Goal: Task Accomplishment & Management: Manage account settings

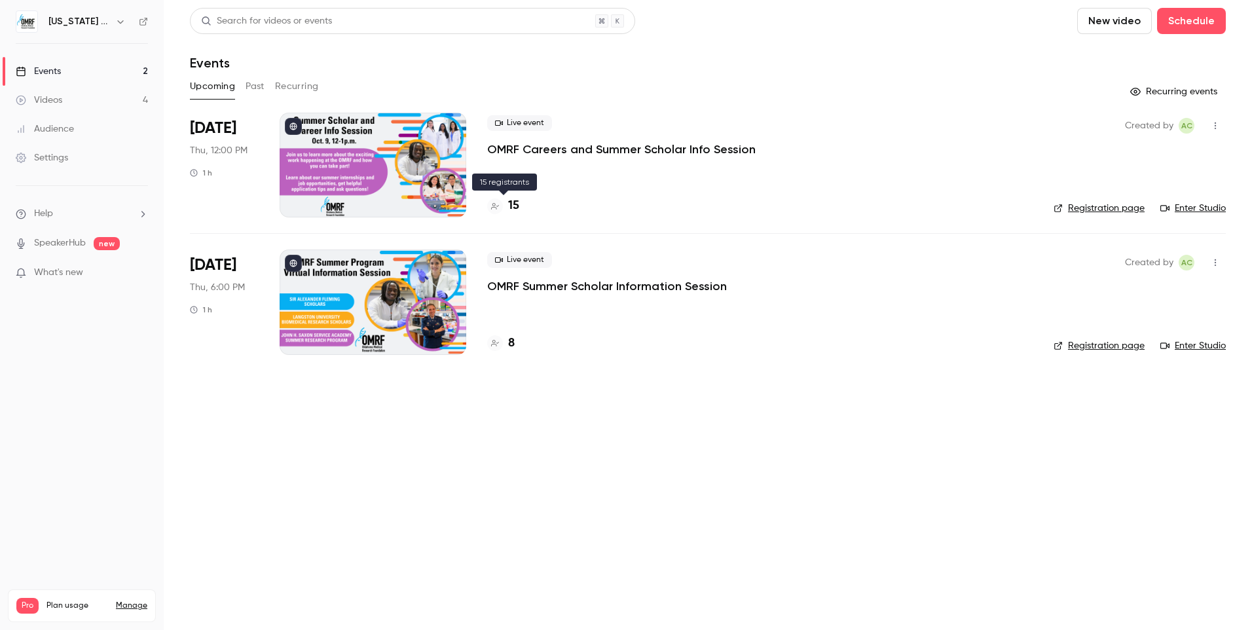
click at [506, 209] on div "15" at bounding box center [503, 206] width 32 height 18
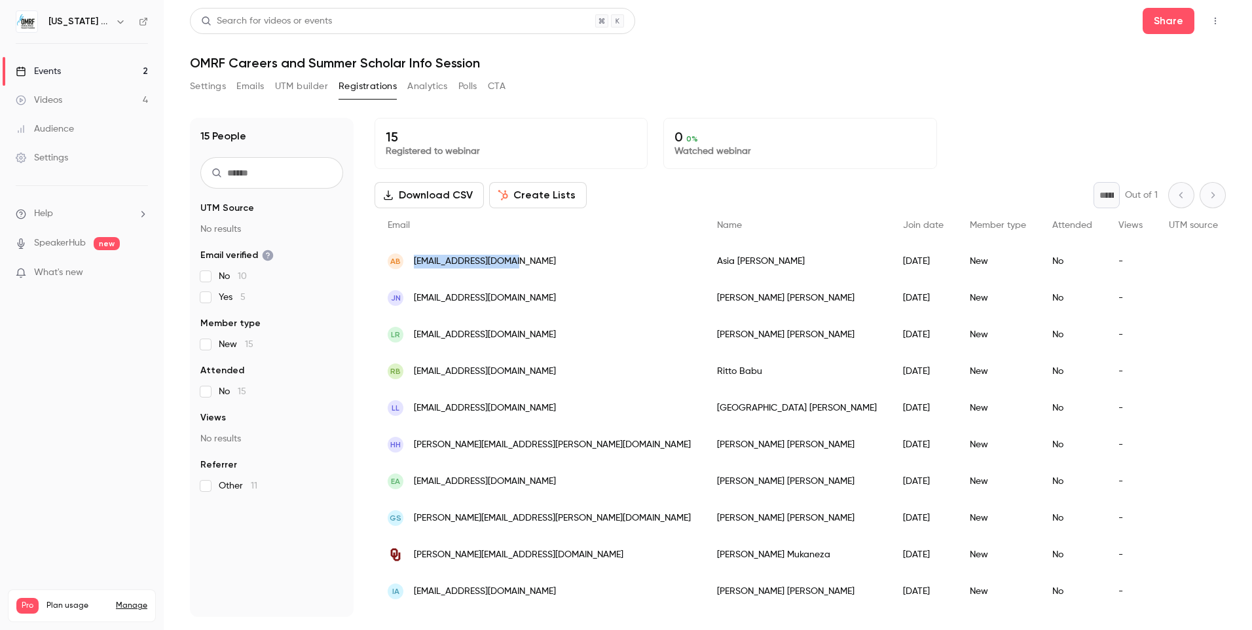
drag, startPoint x: 545, startPoint y: 261, endPoint x: 401, endPoint y: 265, distance: 143.4
click at [401, 265] on div "AB asiabayat71@gmail.com" at bounding box center [539, 261] width 329 height 37
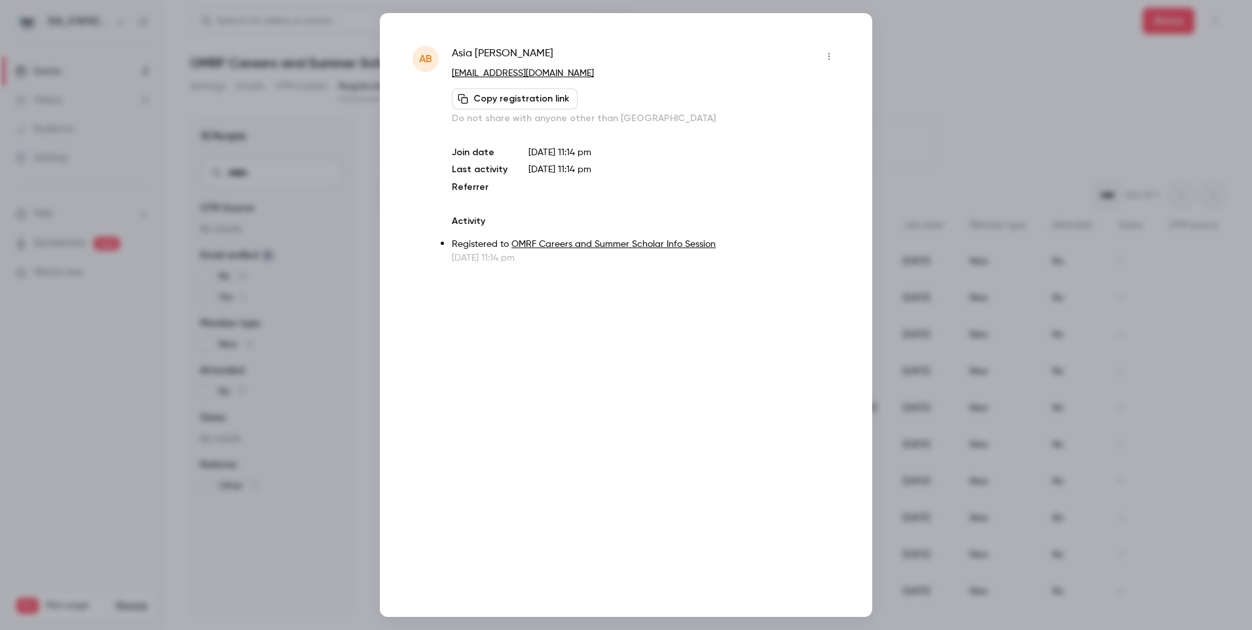
copy div "[EMAIL_ADDRESS][DOMAIN_NAME]"
drag, startPoint x: 580, startPoint y: 71, endPoint x: 450, endPoint y: 75, distance: 129.7
click at [450, 75] on div "AB Asia Bayat asiabayat71@gmail.com Copy registration link Do not share with an…" at bounding box center [626, 155] width 427 height 219
copy link "[EMAIL_ADDRESS][DOMAIN_NAME]"
click at [923, 33] on div at bounding box center [626, 315] width 1252 height 630
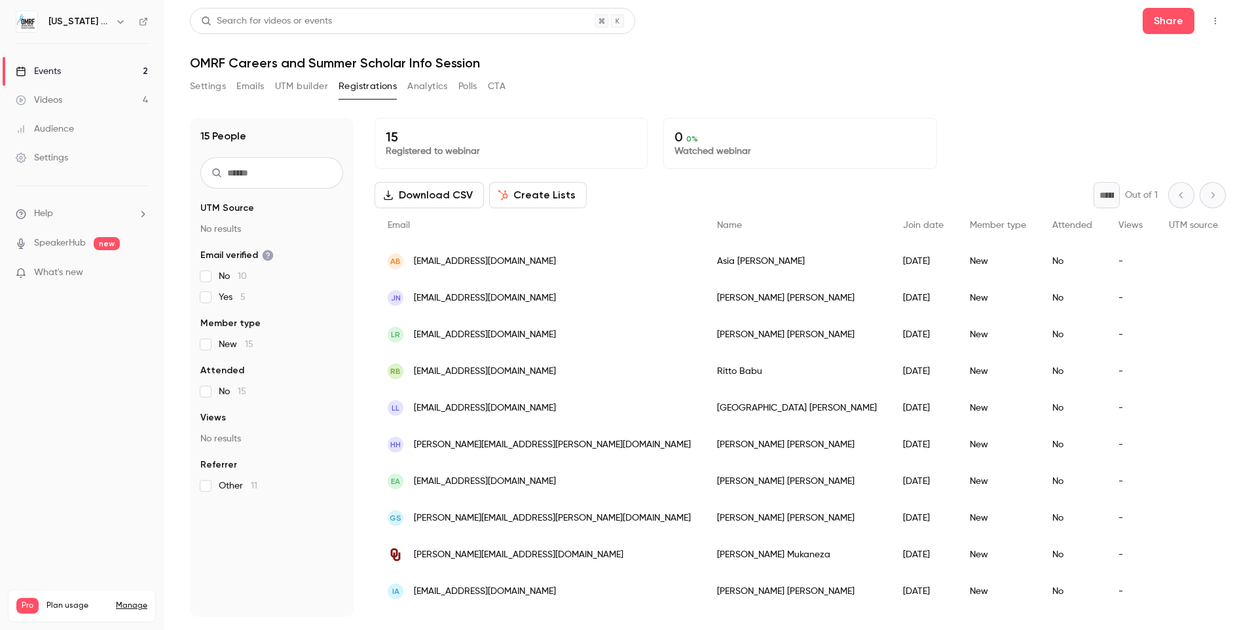
drag, startPoint x: 667, startPoint y: 76, endPoint x: 561, endPoint y: 76, distance: 106.1
click at [667, 76] on div "Settings Emails UTM builder Registrations Analytics Polls CTA" at bounding box center [708, 89] width 1036 height 26
click at [82, 77] on link "Events 2" at bounding box center [82, 71] width 164 height 29
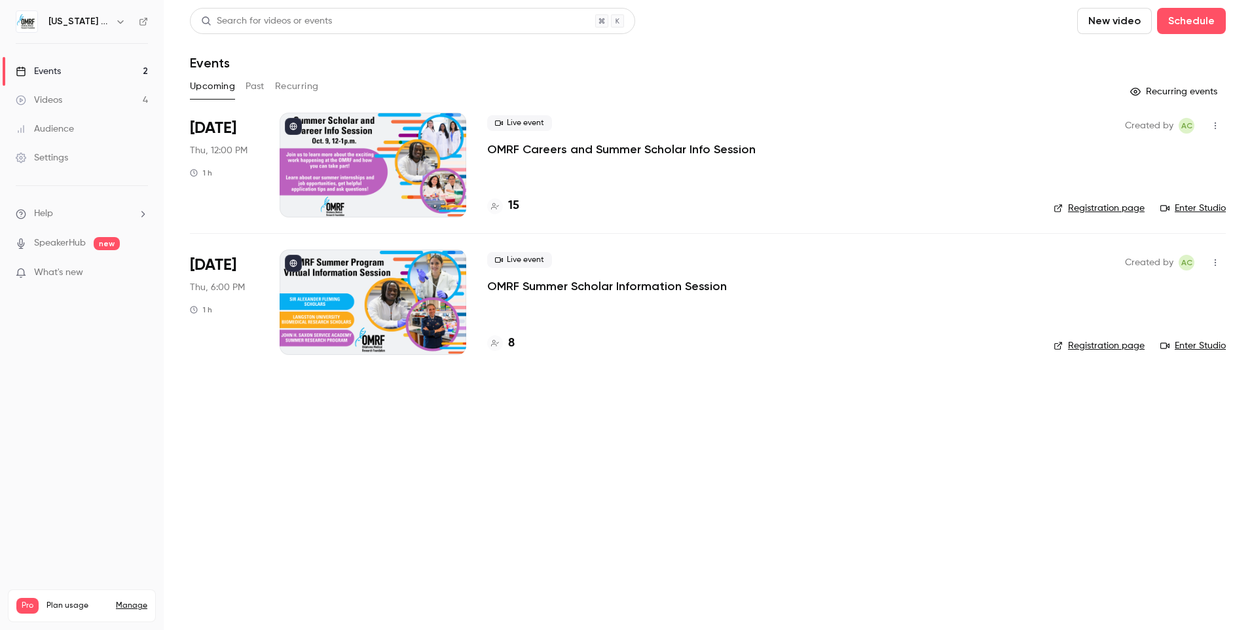
click at [513, 206] on h4 "15" at bounding box center [513, 206] width 11 height 18
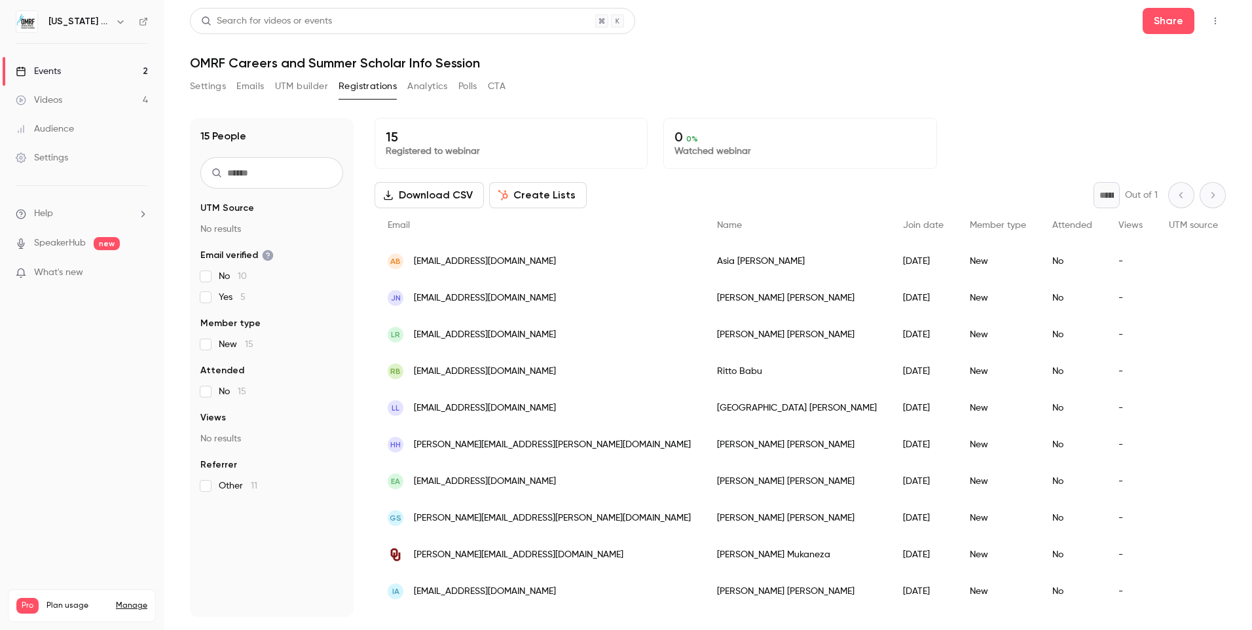
click at [94, 73] on link "Events 2" at bounding box center [82, 71] width 164 height 29
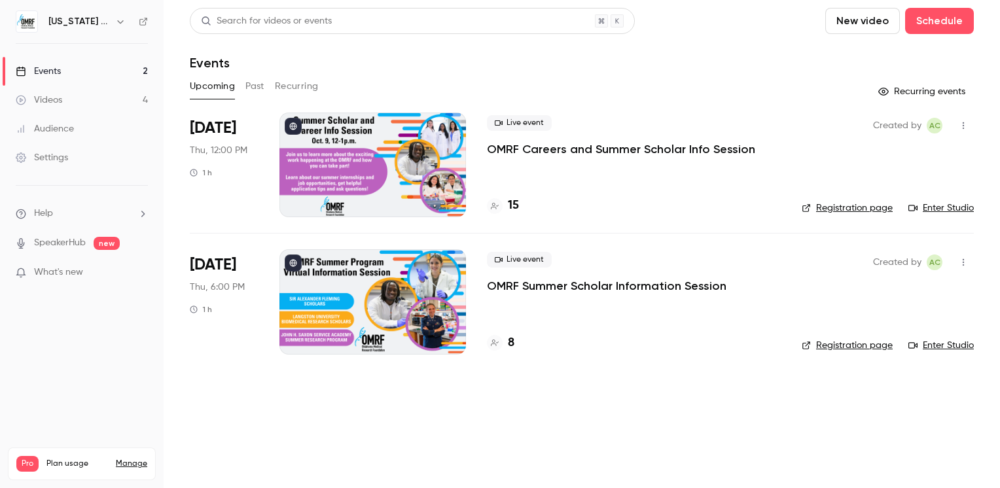
click at [508, 208] on h4 "15" at bounding box center [513, 206] width 11 height 18
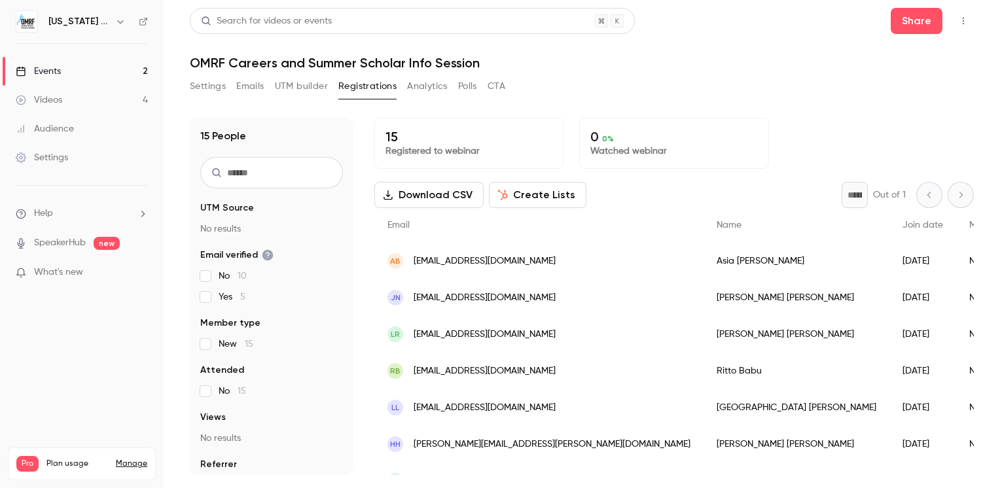
click at [116, 69] on link "Events 2" at bounding box center [82, 71] width 164 height 29
